Goal: Task Accomplishment & Management: Manage account settings

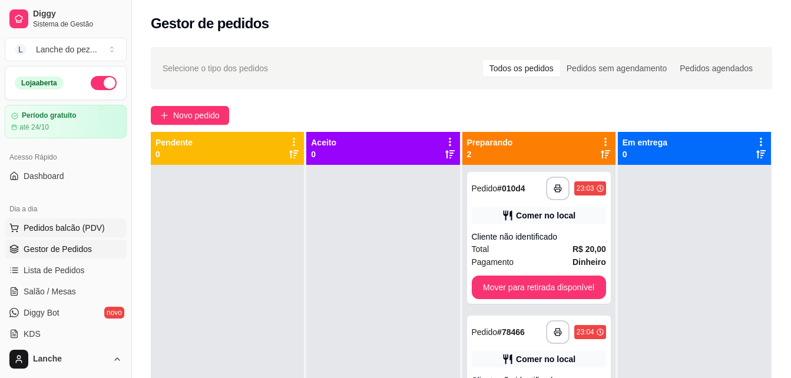
click at [51, 231] on span "Pedidos balcão (PDV)" at bounding box center [64, 228] width 81 height 12
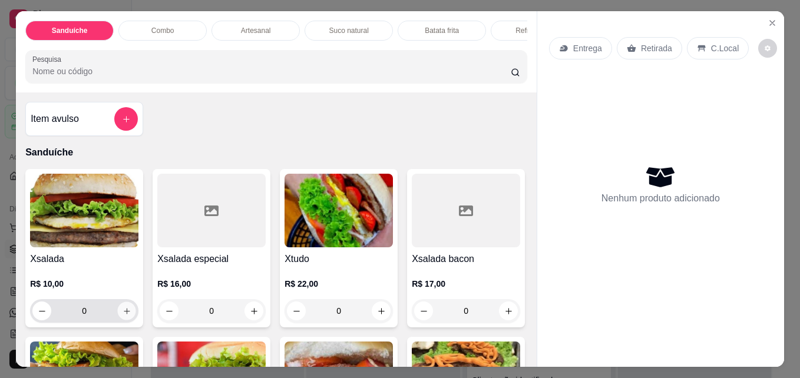
click at [122, 316] on icon "increase-product-quantity" at bounding box center [126, 311] width 9 height 9
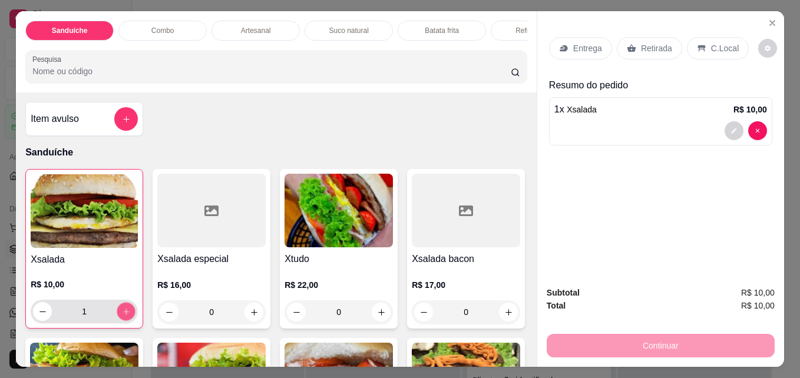
click at [123, 314] on icon "increase-product-quantity" at bounding box center [126, 312] width 6 height 6
type input "3"
click at [711, 50] on div "C.Local" at bounding box center [718, 48] width 62 height 22
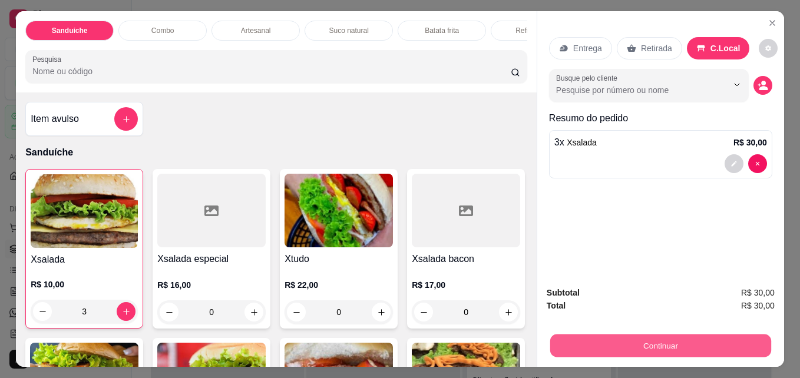
click at [665, 337] on button "Continuar" at bounding box center [660, 345] width 221 height 23
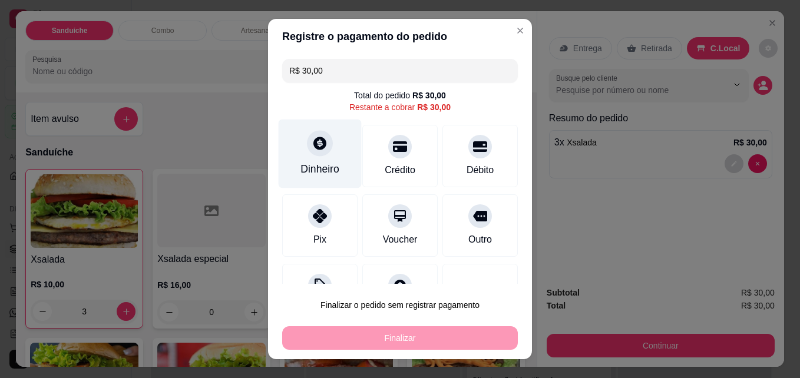
click at [313, 147] on icon at bounding box center [319, 143] width 13 height 13
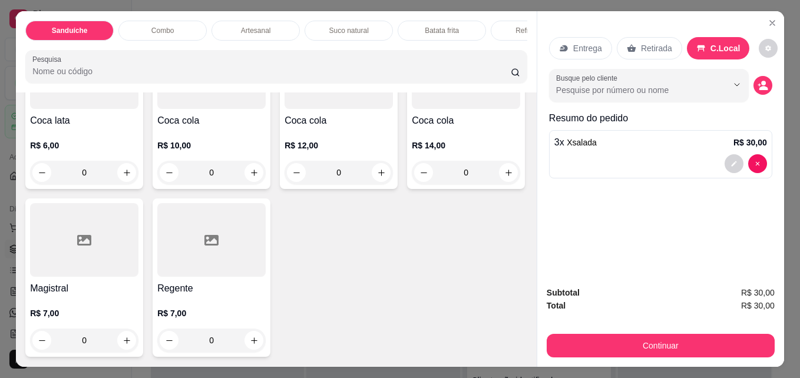
scroll to position [3161, 0]
click at [250, 168] on icon "increase-product-quantity" at bounding box center [254, 172] width 9 height 9
type input "1"
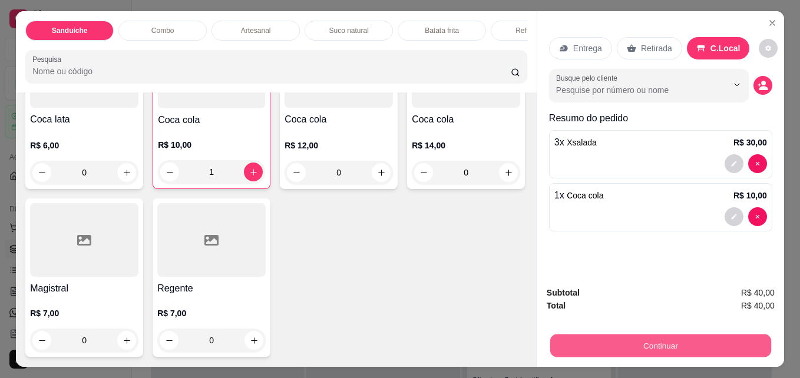
click at [711, 335] on button "Continuar" at bounding box center [660, 345] width 221 height 23
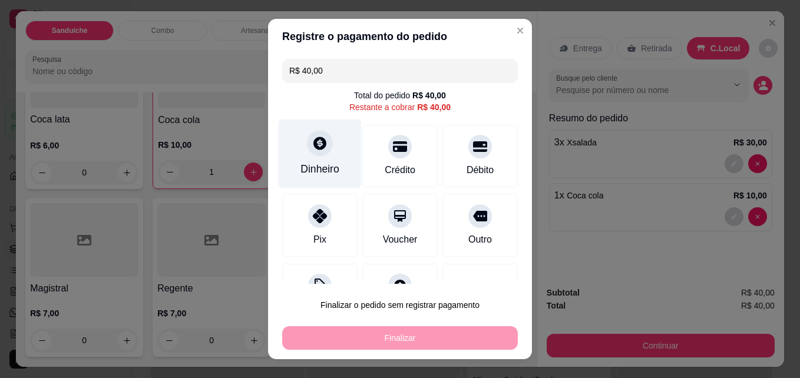
click at [307, 143] on div at bounding box center [320, 144] width 26 height 26
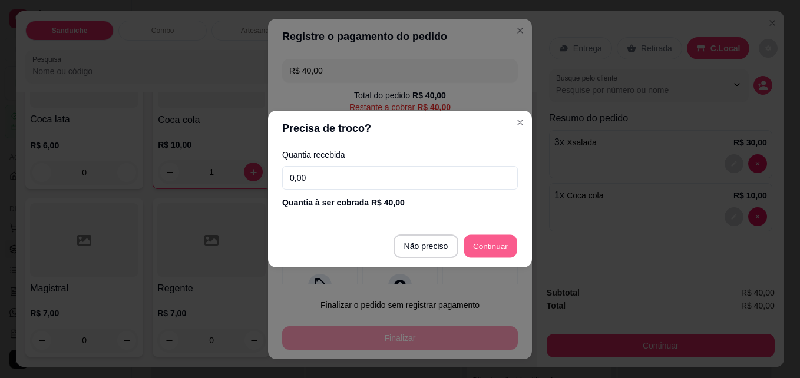
type input "R$ 0,00"
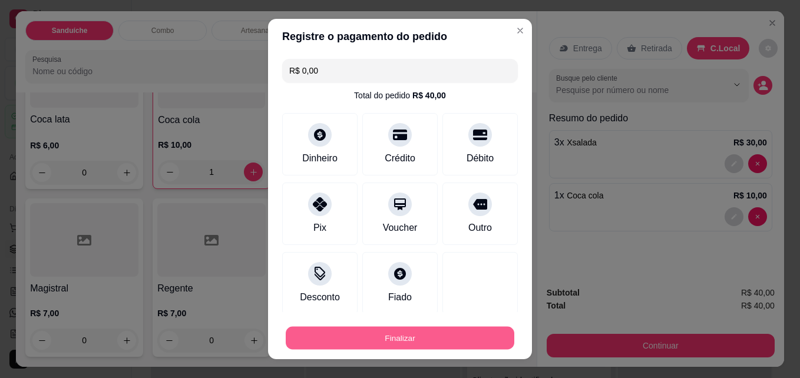
click at [403, 338] on button "Finalizar" at bounding box center [400, 338] width 228 height 23
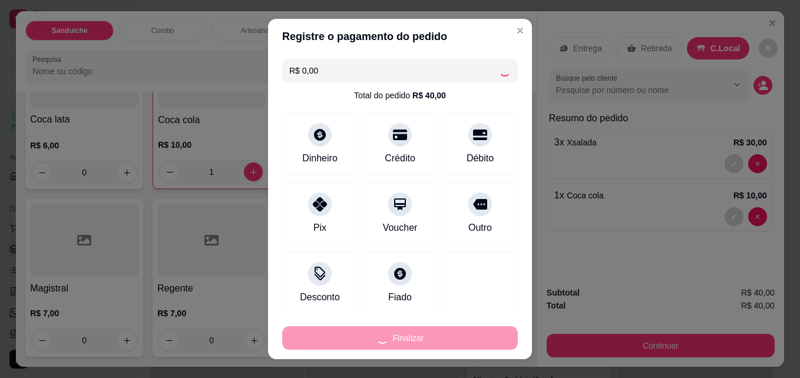
type input "0"
type input "-R$ 40,00"
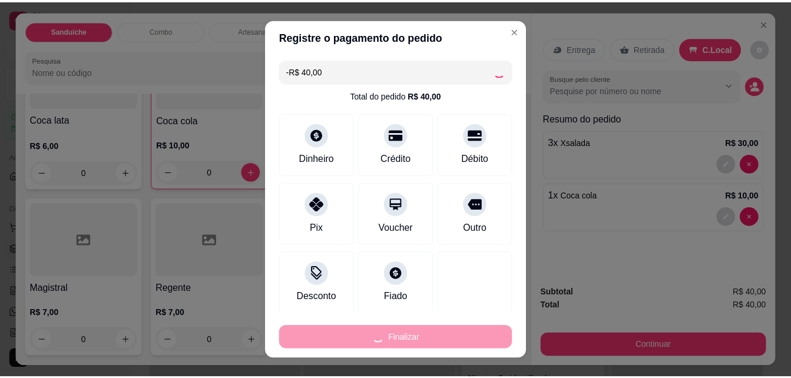
scroll to position [3160, 0]
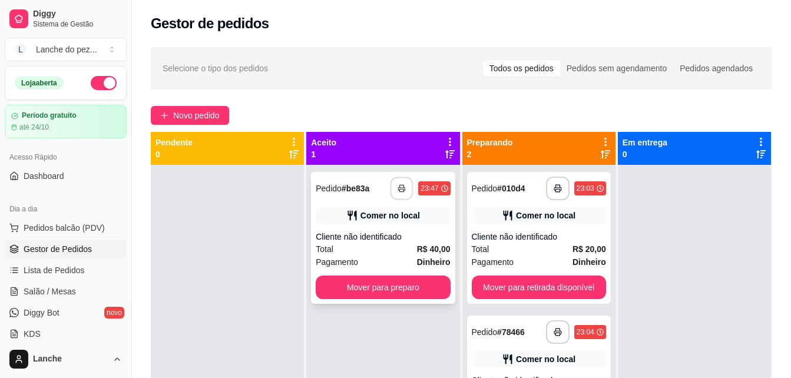
click at [402, 190] on icon "button" at bounding box center [402, 188] width 8 height 8
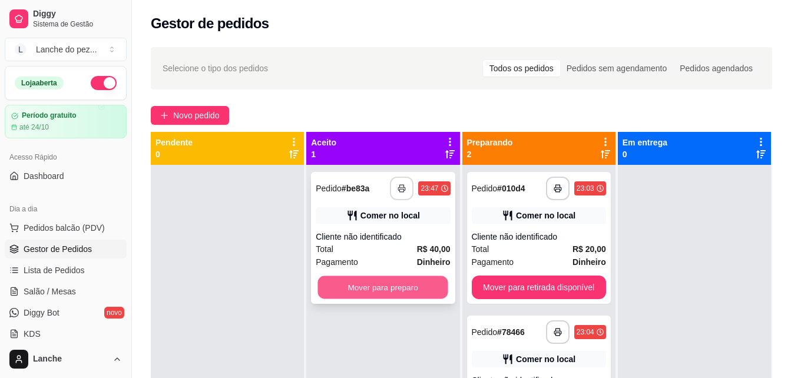
click at [322, 284] on button "Mover para preparo" at bounding box center [383, 287] width 130 height 23
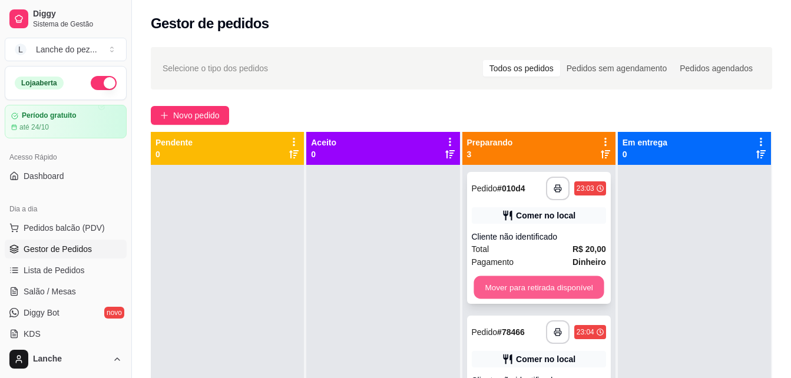
click at [555, 285] on button "Mover para retirada disponível" at bounding box center [538, 287] width 130 height 23
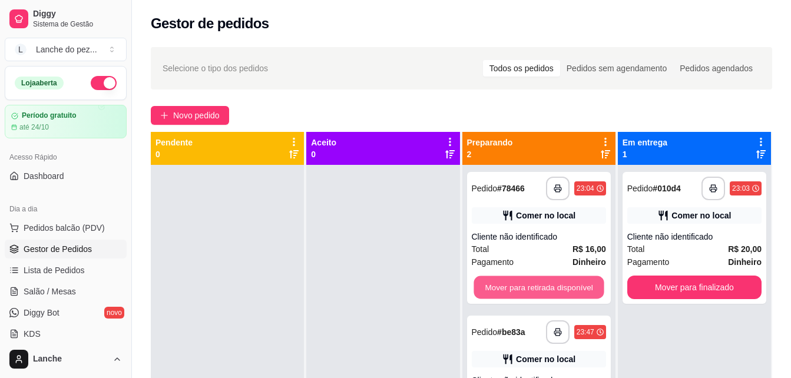
click at [555, 285] on button "Mover para retirada disponível" at bounding box center [538, 287] width 130 height 23
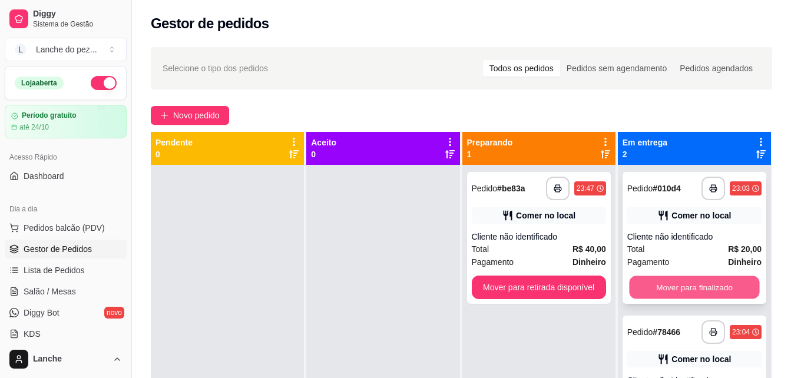
click at [714, 289] on button "Mover para finalizado" at bounding box center [694, 287] width 130 height 23
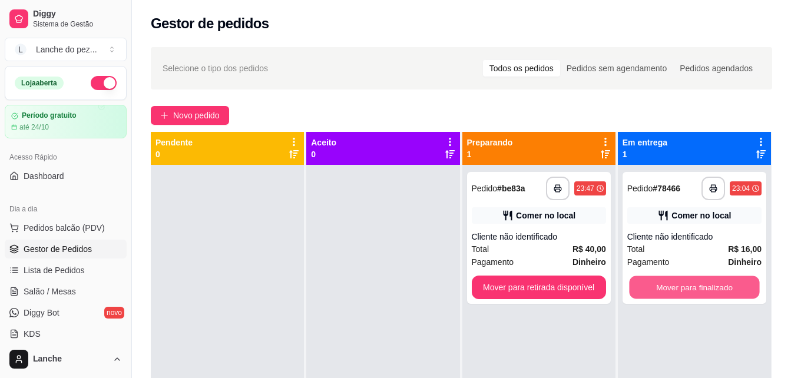
click at [714, 289] on button "Mover para finalizado" at bounding box center [694, 287] width 130 height 23
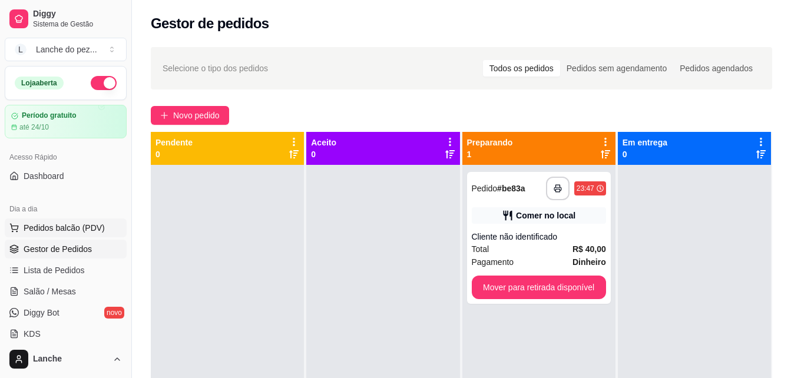
click at [62, 223] on span "Pedidos balcão (PDV)" at bounding box center [64, 228] width 81 height 12
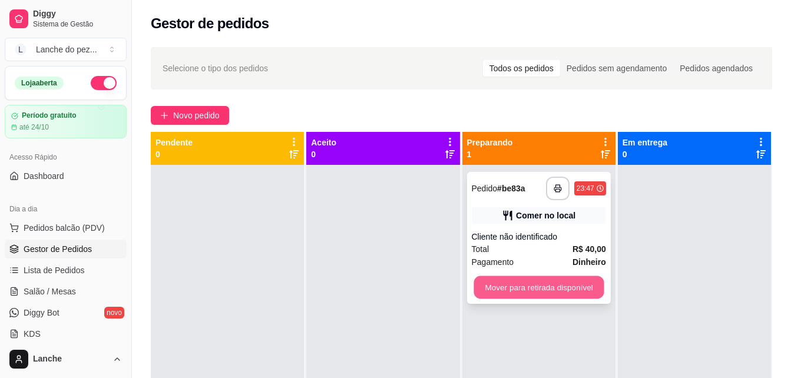
click at [542, 284] on button "Mover para retirada disponível" at bounding box center [538, 287] width 130 height 23
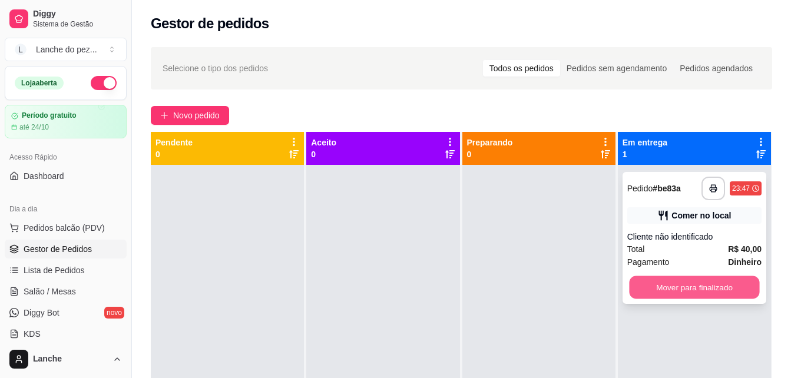
click at [684, 291] on button "Mover para finalizado" at bounding box center [694, 287] width 130 height 23
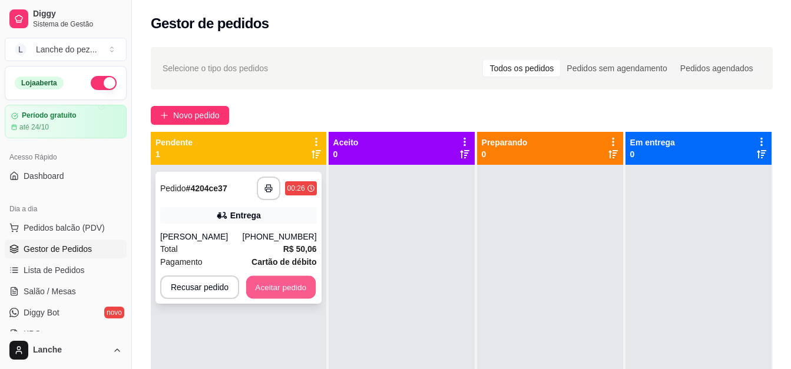
click at [281, 286] on button "Aceitar pedido" at bounding box center [280, 287] width 69 height 23
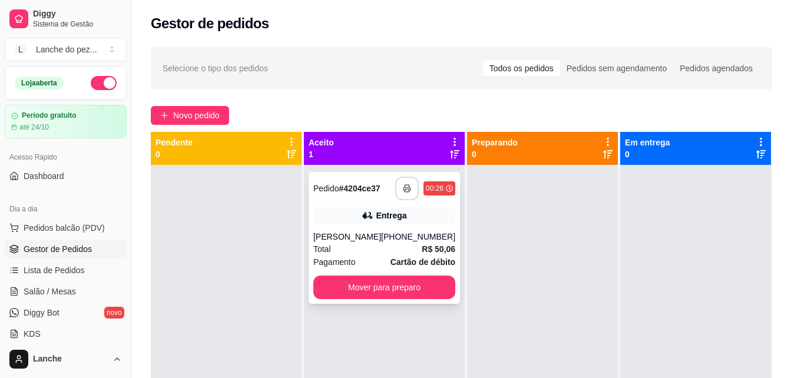
click at [403, 188] on icon "button" at bounding box center [407, 188] width 8 height 8
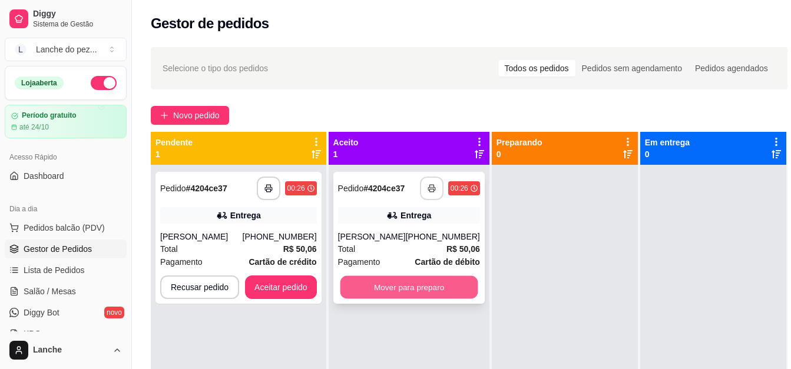
click at [389, 290] on button "Mover para preparo" at bounding box center [409, 287] width 138 height 23
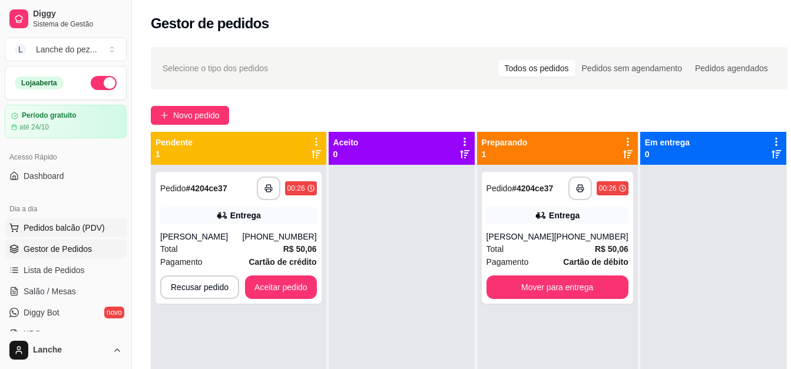
click at [68, 229] on span "Pedidos balcão (PDV)" at bounding box center [64, 228] width 81 height 12
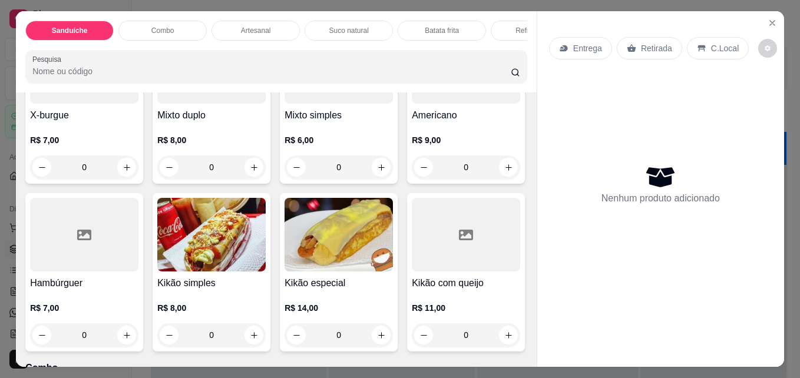
scroll to position [584, 0]
